Goal: Task Accomplishment & Management: Manage account settings

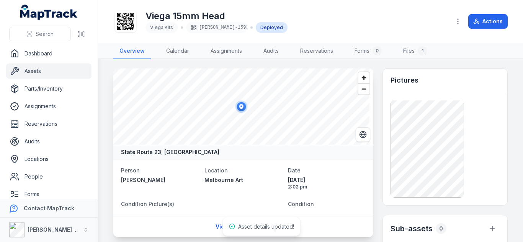
scroll to position [163, 0]
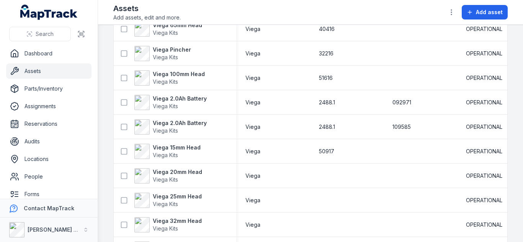
scroll to position [708, 0]
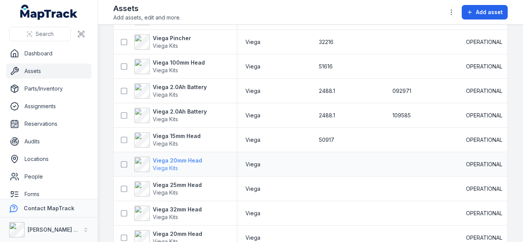
click at [186, 159] on strong "Viega 20mm Head" at bounding box center [177, 161] width 49 height 8
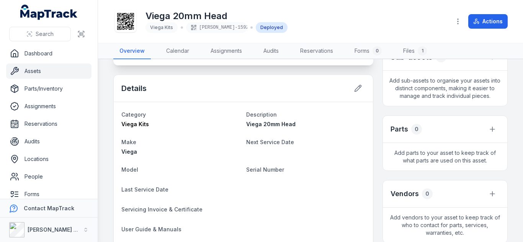
scroll to position [172, 0]
click at [357, 92] on button at bounding box center [358, 88] width 15 height 15
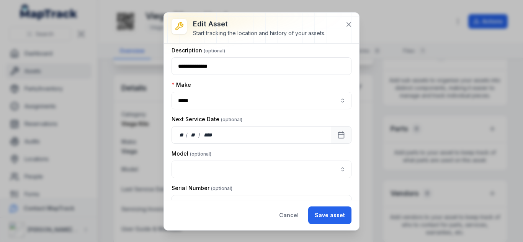
scroll to position [51, 0]
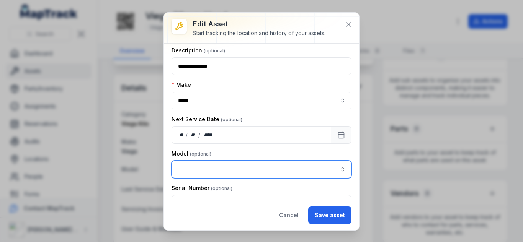
click at [219, 171] on input "asset-edit:cf[15485646-641d-4018-a890-10f5a66d77ec]-label" at bounding box center [261, 170] width 180 height 18
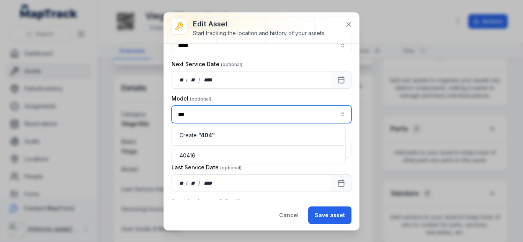
scroll to position [105, 0]
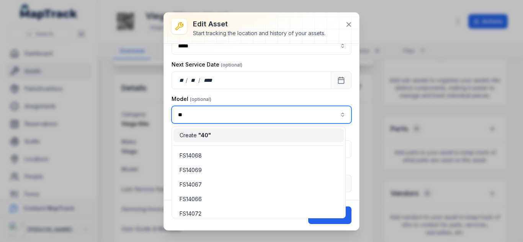
type input "*"
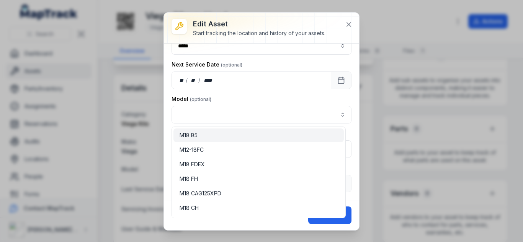
click at [350, 21] on div "**********" at bounding box center [261, 122] width 195 height 218
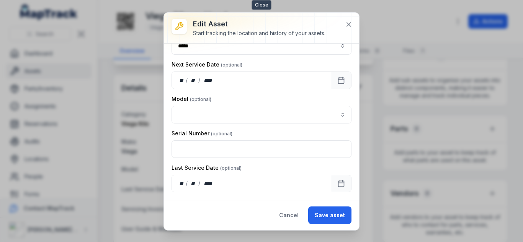
click at [350, 21] on icon at bounding box center [349, 25] width 8 height 8
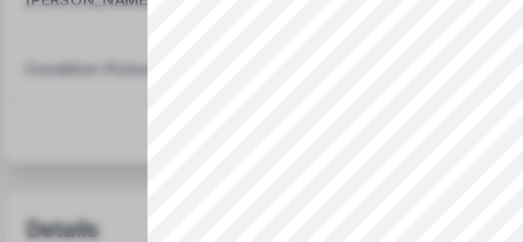
scroll to position [0, 0]
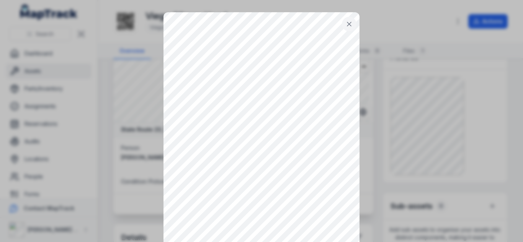
click at [348, 24] on icon at bounding box center [349, 24] width 8 height 8
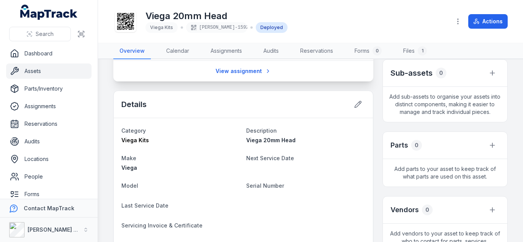
scroll to position [156, 0]
click at [357, 105] on icon at bounding box center [358, 104] width 8 height 8
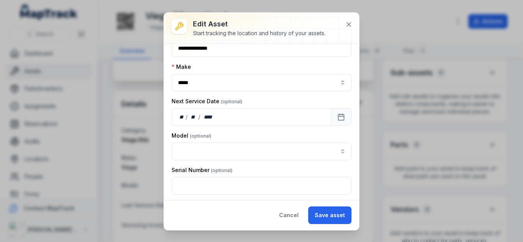
scroll to position [69, 0]
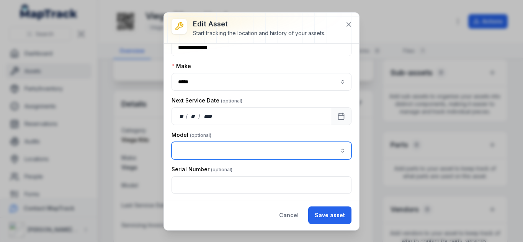
click at [208, 145] on input "asset-edit:cf[15485646-641d-4018-a890-10f5a66d77ec]-label" at bounding box center [261, 151] width 180 height 18
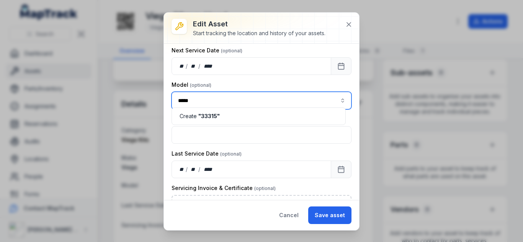
scroll to position [124, 0]
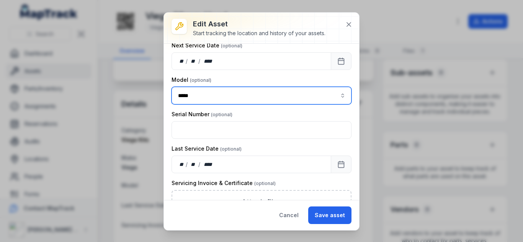
click at [225, 115] on div "Create " 33315 "" at bounding box center [259, 117] width 158 height 8
type input "*****"
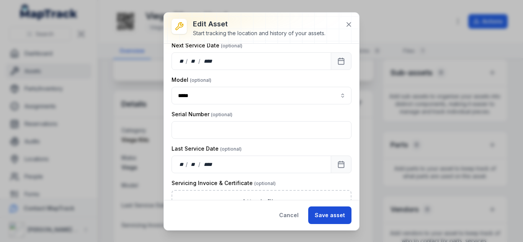
click at [342, 215] on button "Save asset" at bounding box center [329, 216] width 43 height 18
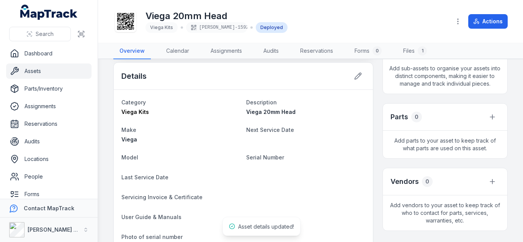
scroll to position [186, 0]
